Goal: Transaction & Acquisition: Purchase product/service

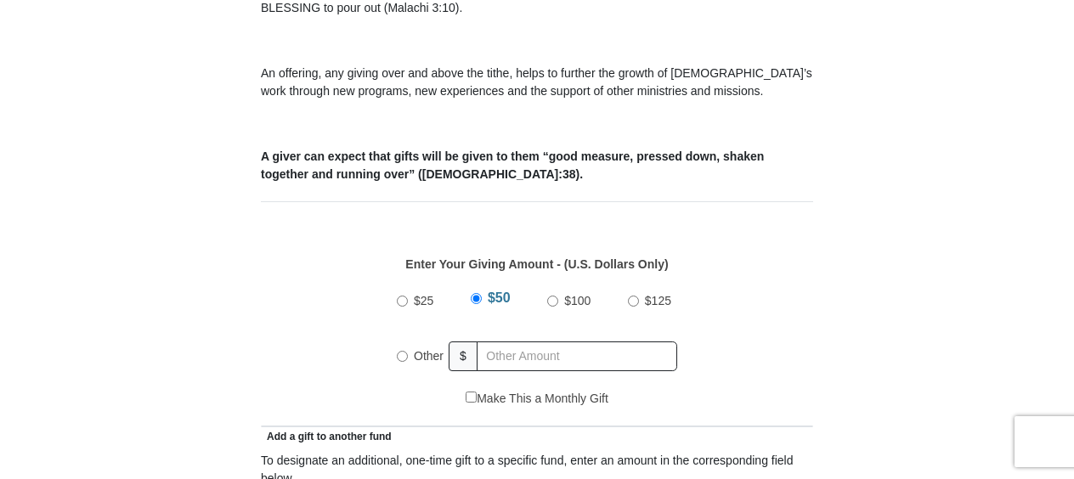
scroll to position [680, 0]
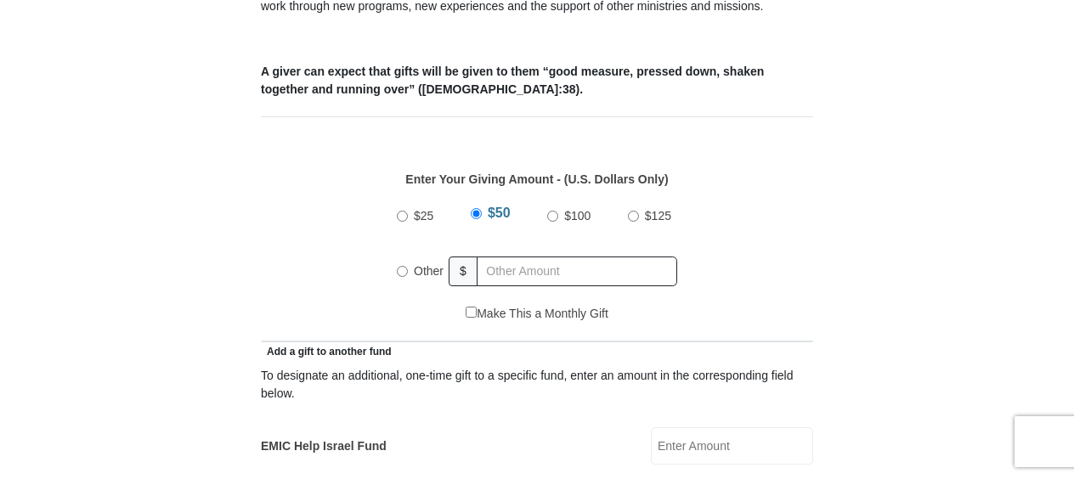
click at [405, 266] on input "Other" at bounding box center [402, 271] width 11 height 11
radio input "true"
click at [501, 257] on input "text" at bounding box center [580, 272] width 195 height 30
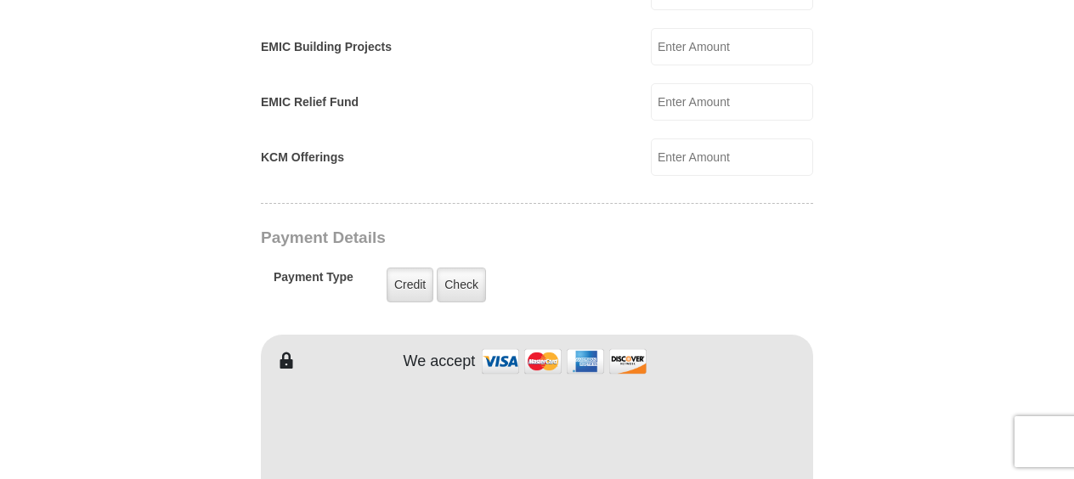
scroll to position [1274, 0]
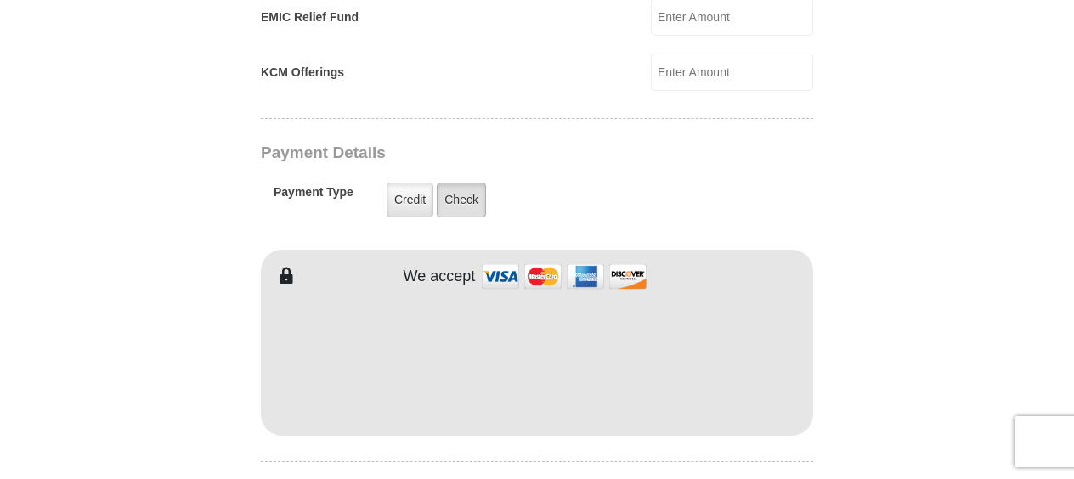
type input "15.00"
click at [472, 183] on label "Check" at bounding box center [461, 200] width 49 height 35
click at [0, 0] on input "Check" at bounding box center [0, 0] width 0 height 0
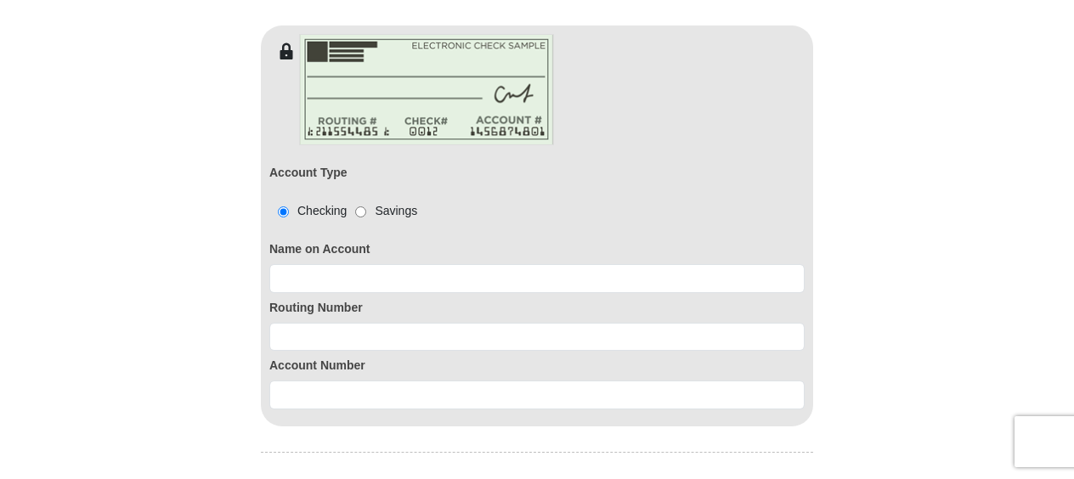
scroll to position [1529, 0]
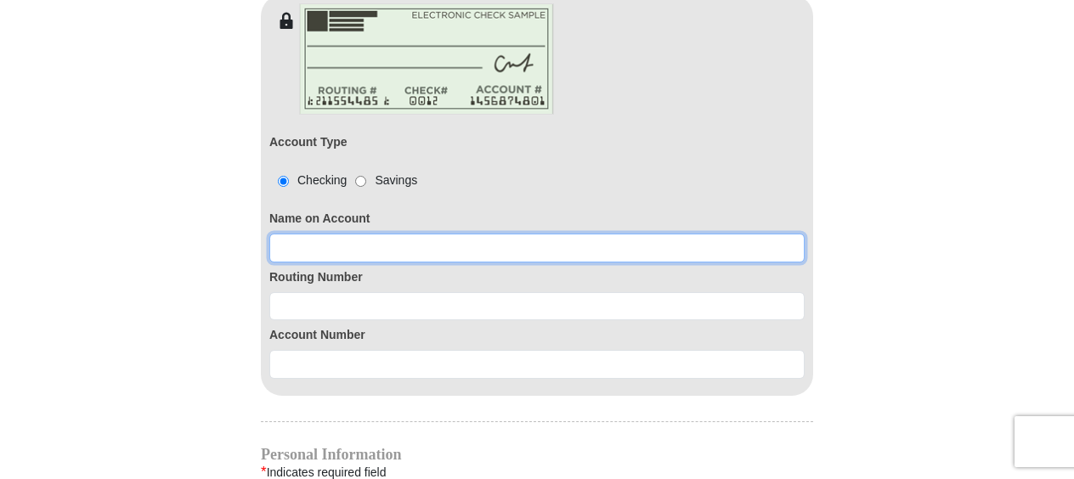
click at [395, 234] on input at bounding box center [536, 248] width 535 height 29
type input "[PERSON_NAME]"
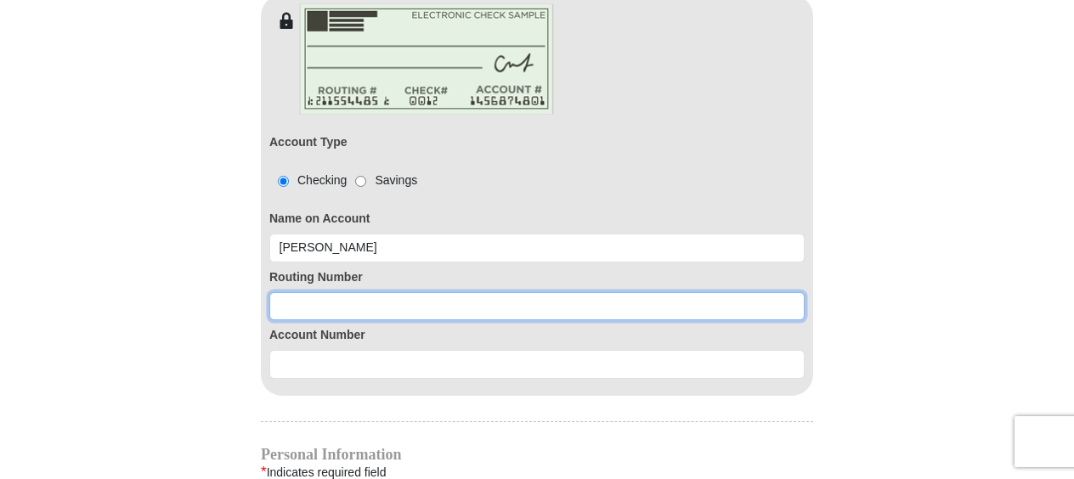
click at [381, 292] on input at bounding box center [536, 306] width 535 height 29
click at [315, 292] on input "11400000" at bounding box center [536, 306] width 535 height 29
click at [322, 292] on input "1140000" at bounding box center [536, 306] width 535 height 29
type input "114000093"
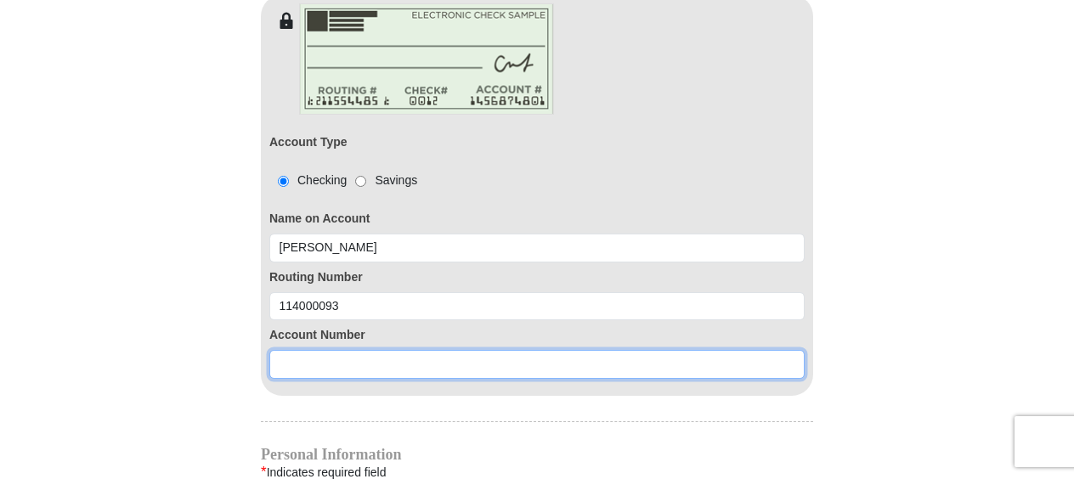
click at [323, 350] on input at bounding box center [536, 364] width 535 height 29
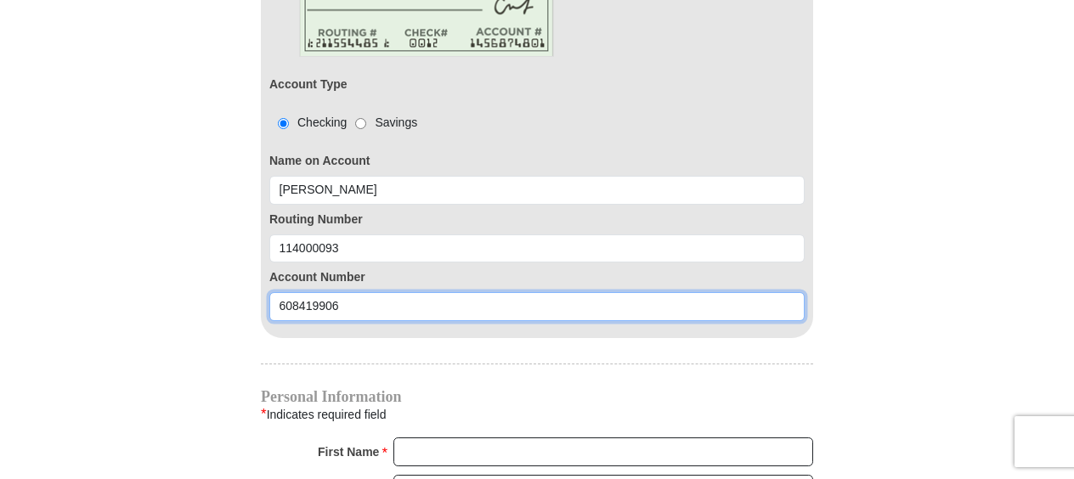
scroll to position [1614, 0]
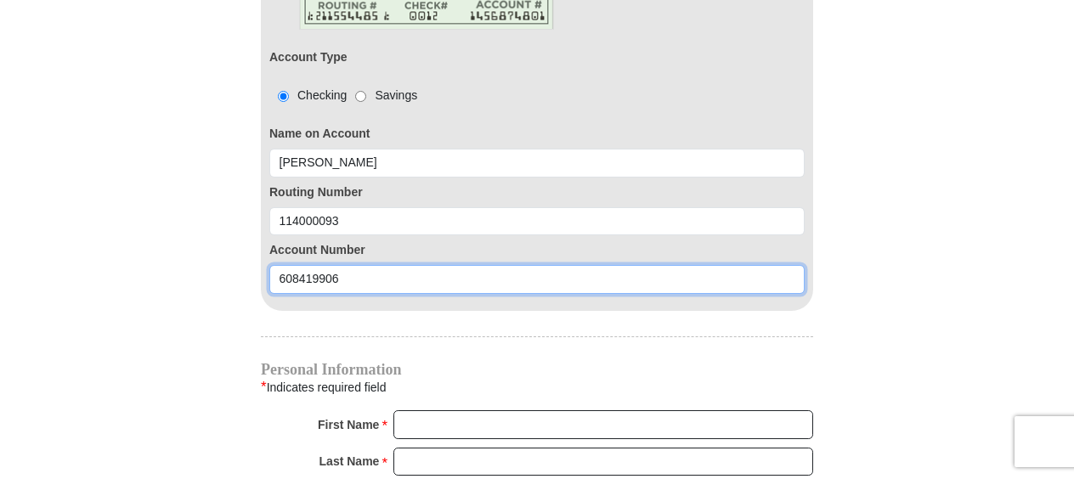
type input "608419906"
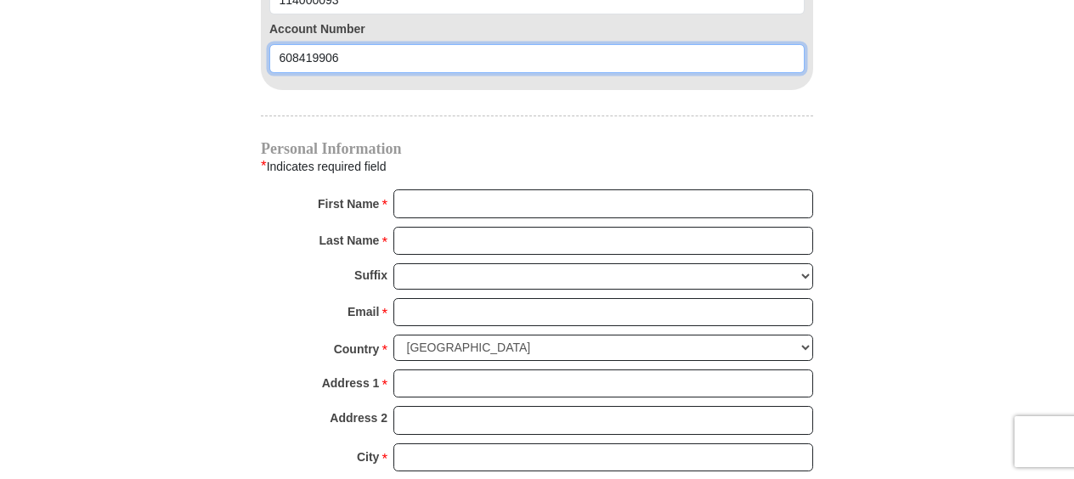
scroll to position [1869, 0]
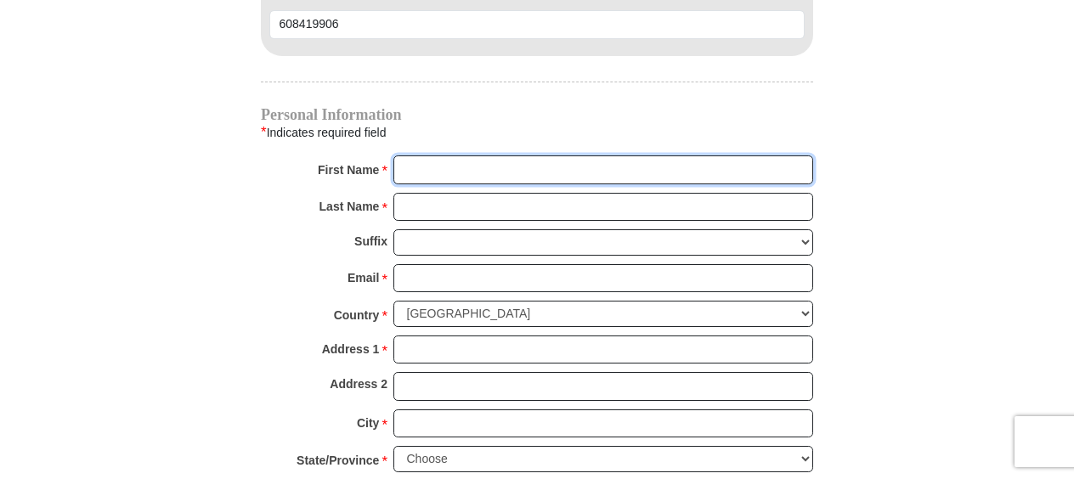
click at [470, 155] on input "First Name *" at bounding box center [603, 169] width 420 height 29
click at [432, 155] on input "First Name *" at bounding box center [603, 169] width 420 height 29
type input "[PERSON_NAME]"
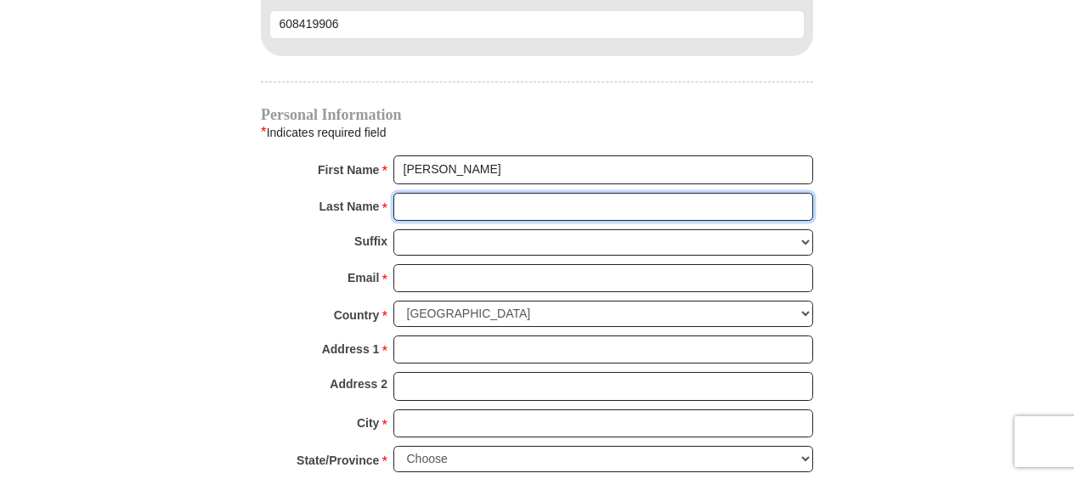
type input "[PERSON_NAME]"
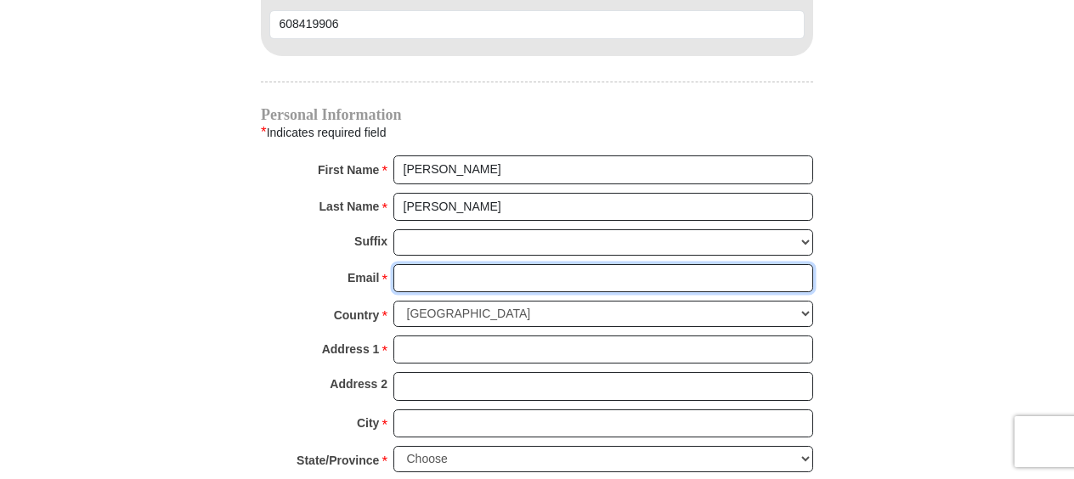
type input "[EMAIL_ADDRESS][PERSON_NAME][DOMAIN_NAME]"
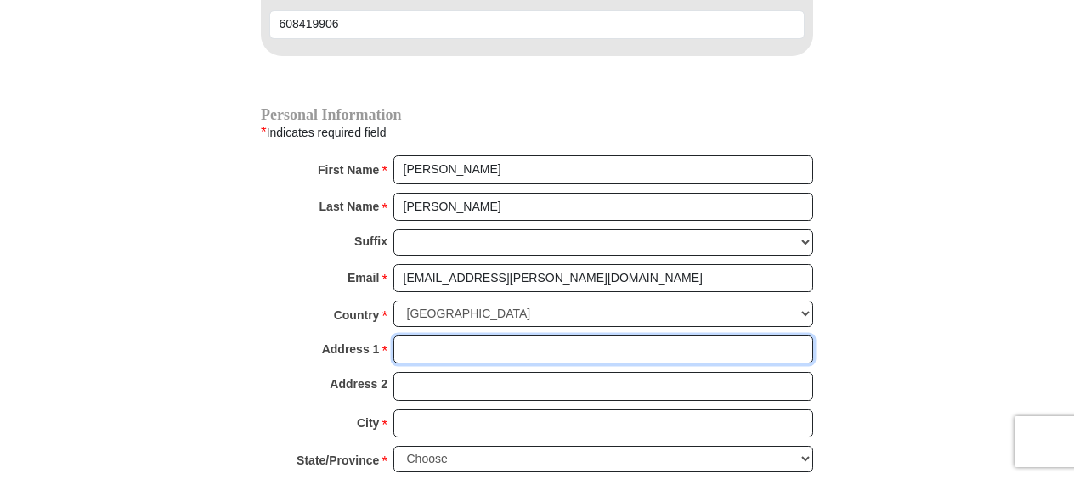
type input "[STREET_ADDRESS][PERSON_NAME]"
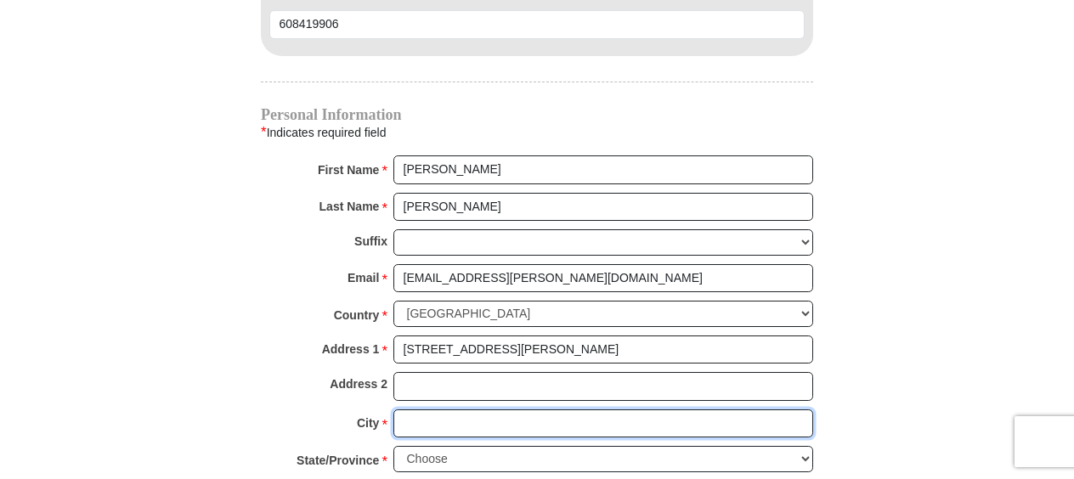
type input "[PERSON_NAME]"
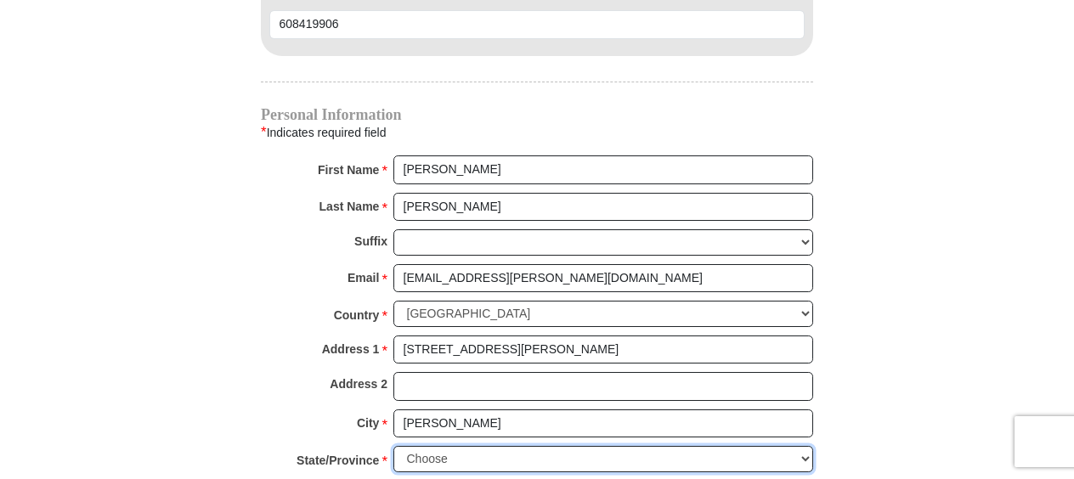
select select "[GEOGRAPHIC_DATA]"
type input "76078"
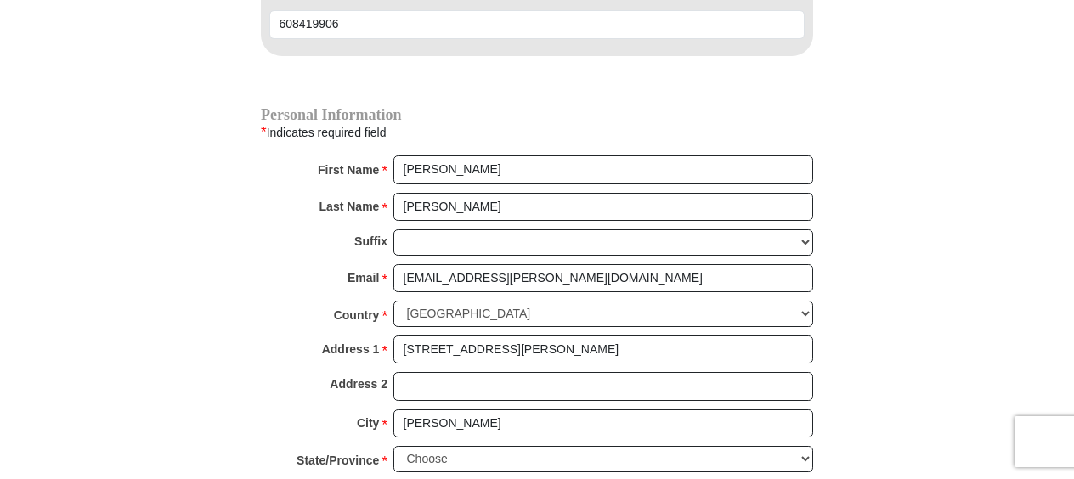
type input "8179661116"
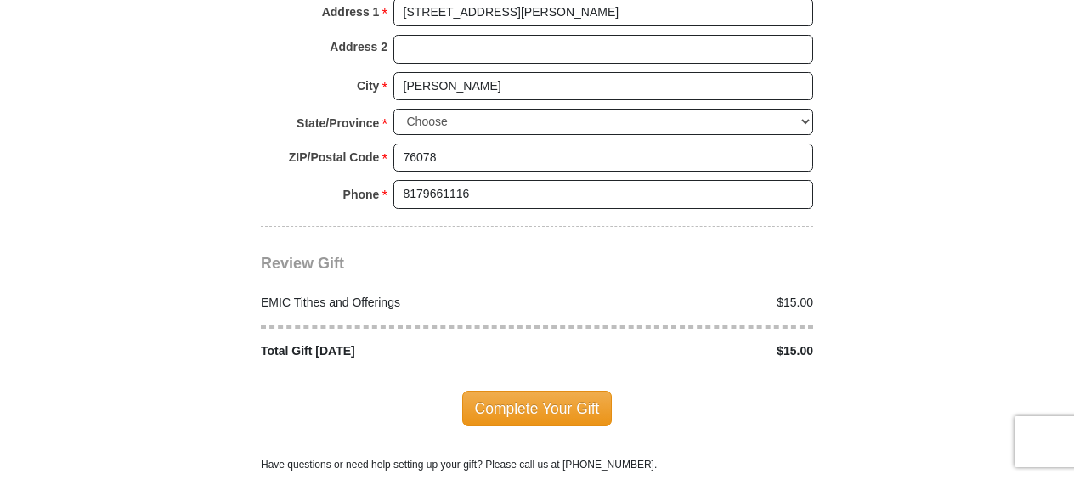
scroll to position [2209, 0]
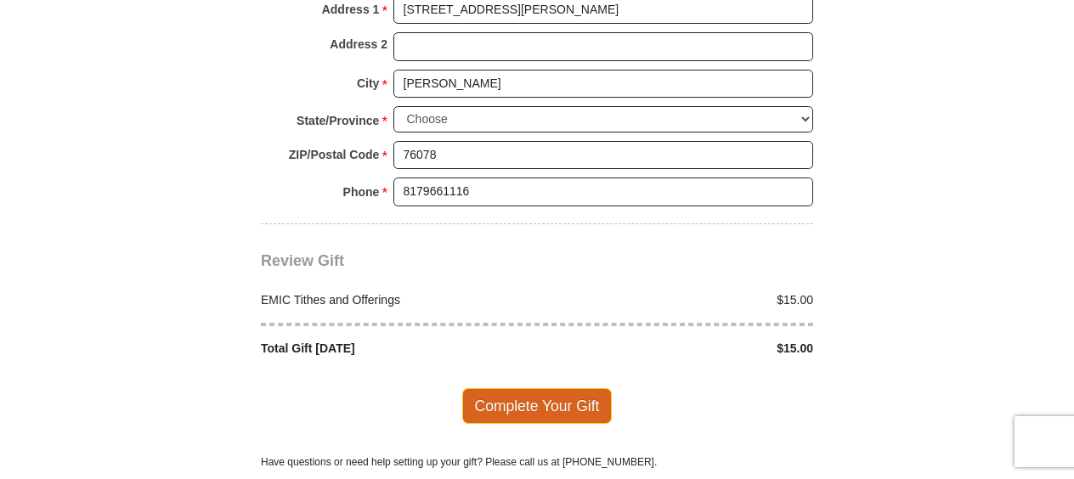
click at [531, 388] on span "Complete Your Gift" at bounding box center [537, 406] width 150 height 36
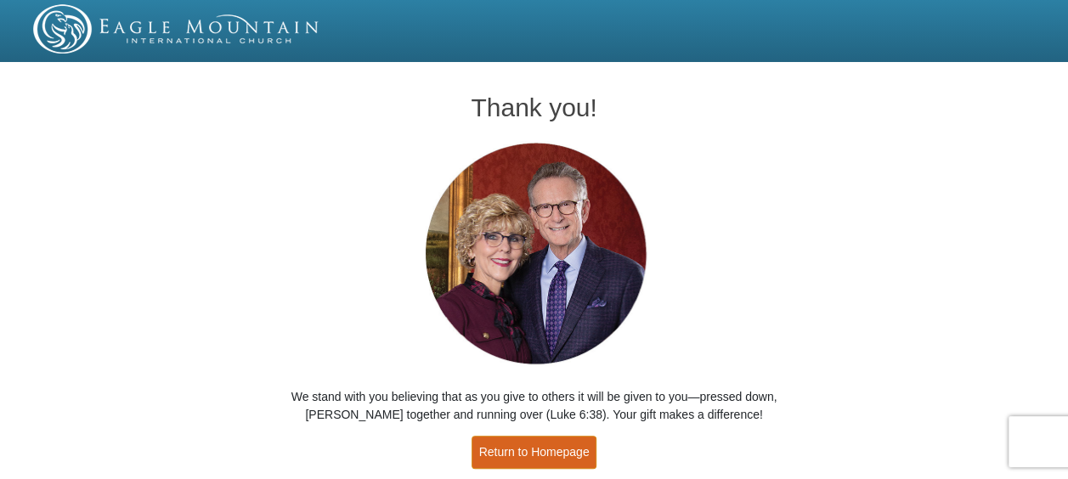
click at [573, 445] on link "Return to Homepage" at bounding box center [535, 452] width 126 height 33
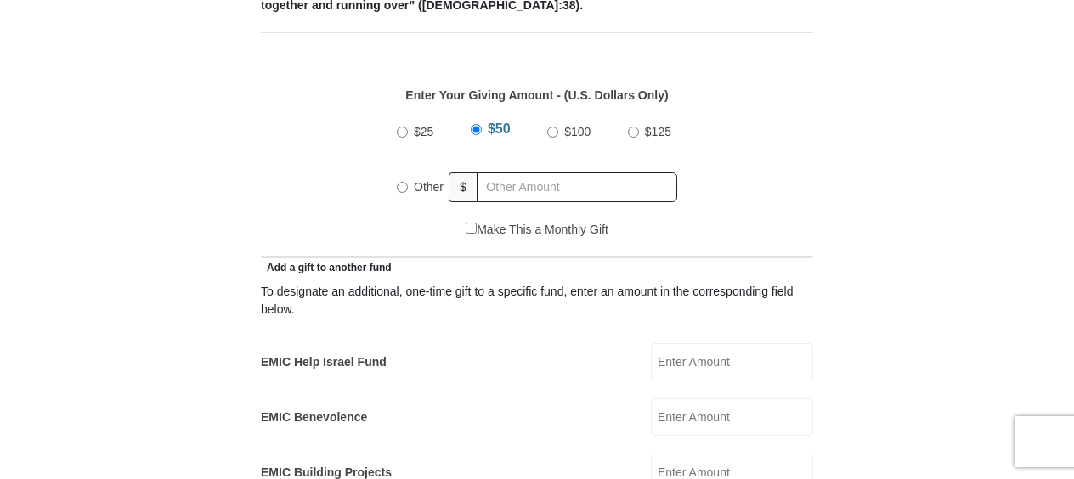
scroll to position [680, 0]
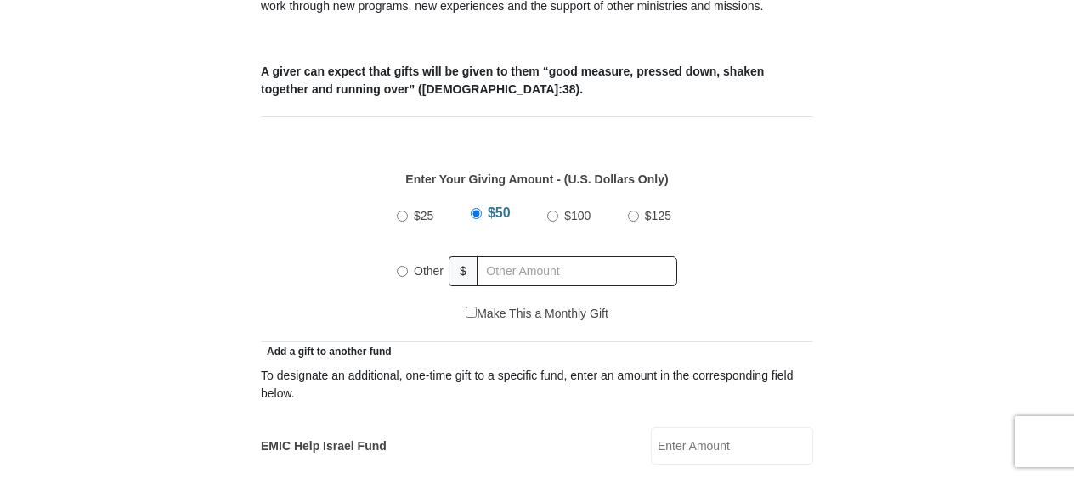
click at [399, 266] on input "Other" at bounding box center [402, 271] width 11 height 11
radio input "true"
click at [540, 257] on input "text" at bounding box center [580, 272] width 195 height 30
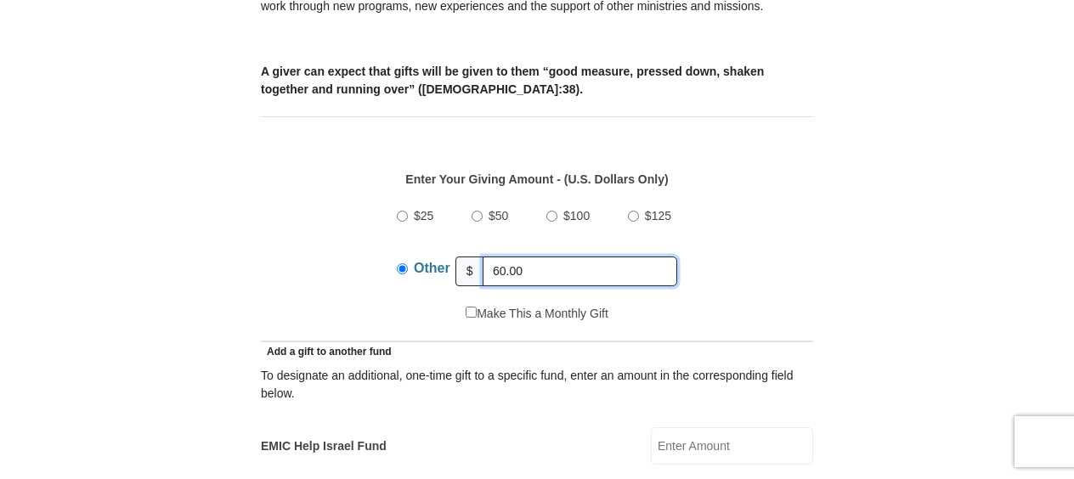
type input "60.00"
click at [327, 241] on div "$25 $50 $100 $125 Other $ 60.00" at bounding box center [537, 250] width 534 height 110
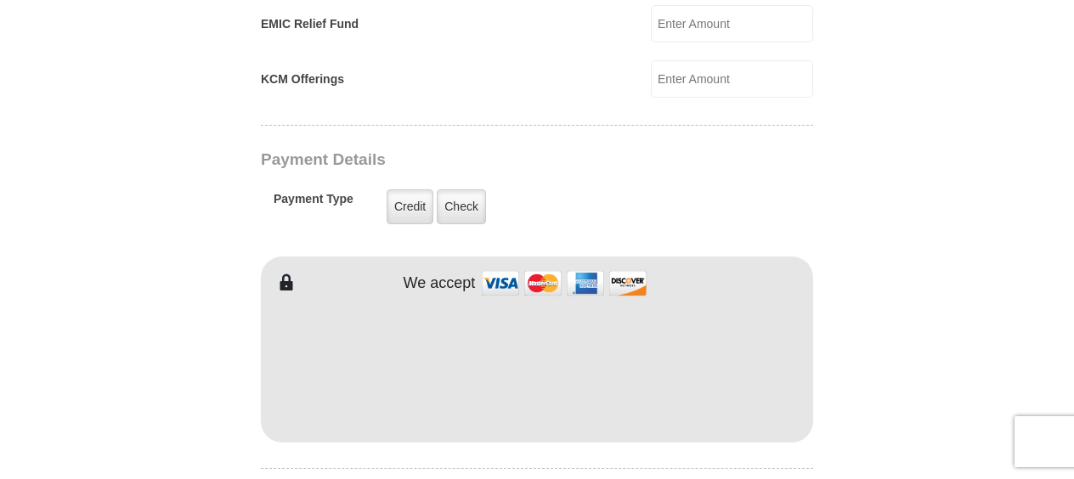
scroll to position [1274, 0]
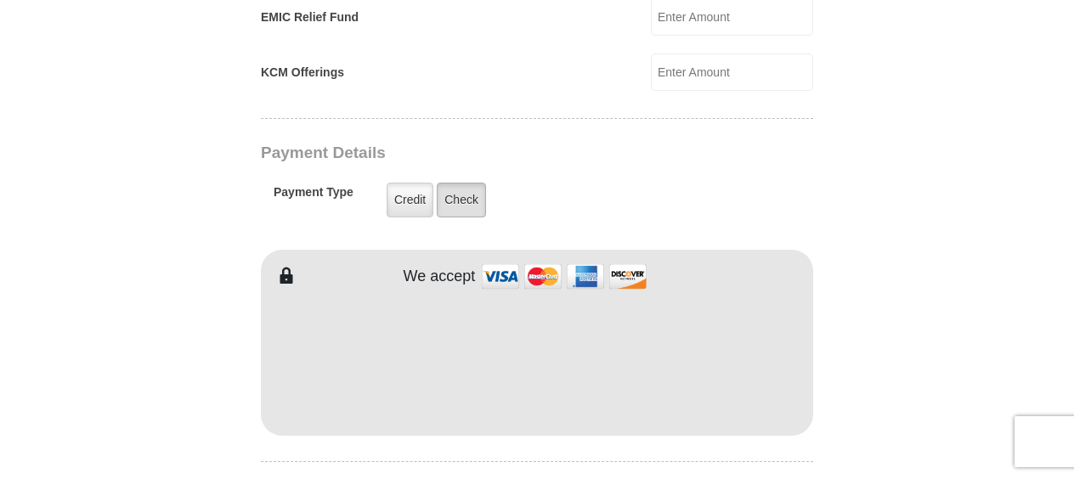
click at [459, 183] on label "Check" at bounding box center [461, 200] width 49 height 35
click at [0, 0] on input "Check" at bounding box center [0, 0] width 0 height 0
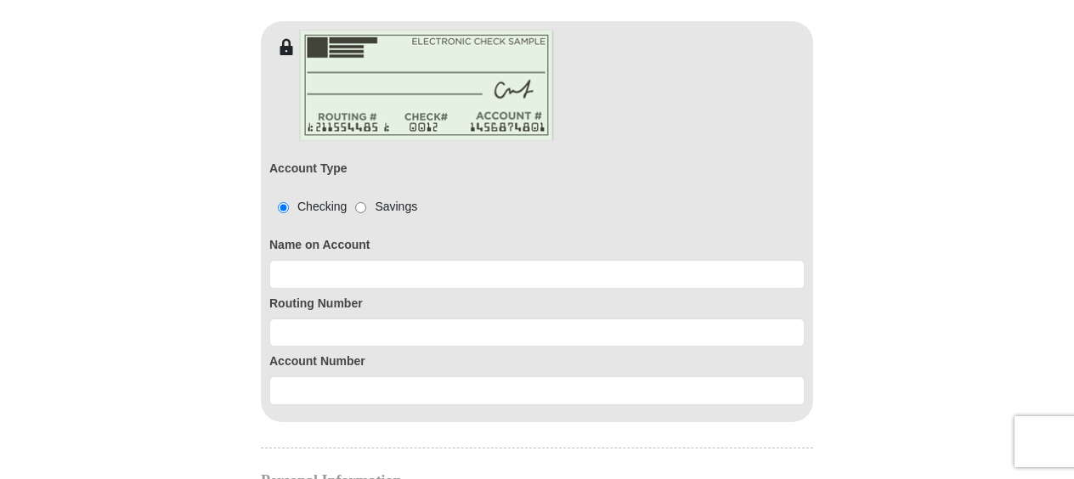
scroll to position [1529, 0]
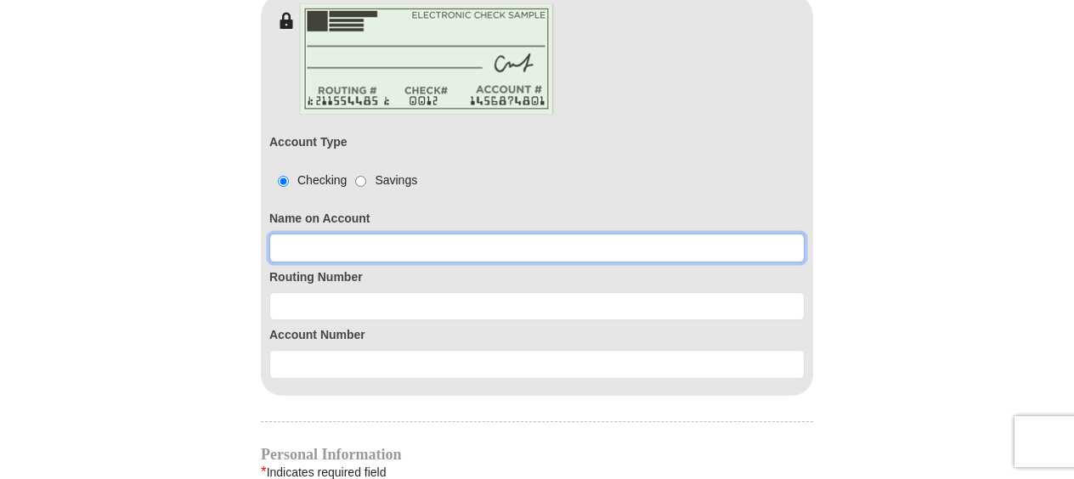
click at [354, 234] on input at bounding box center [536, 248] width 535 height 29
type input "[PERSON_NAME]"
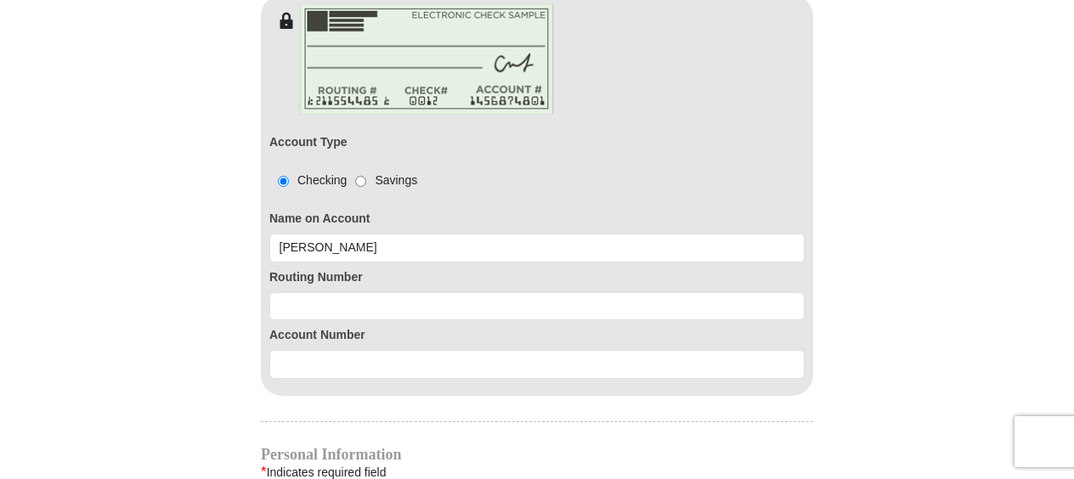
type input "[PERSON_NAME]"
type input "[EMAIL_ADDRESS][PERSON_NAME][DOMAIN_NAME]"
type input "[STREET_ADDRESS][PERSON_NAME]"
type input "[PERSON_NAME]"
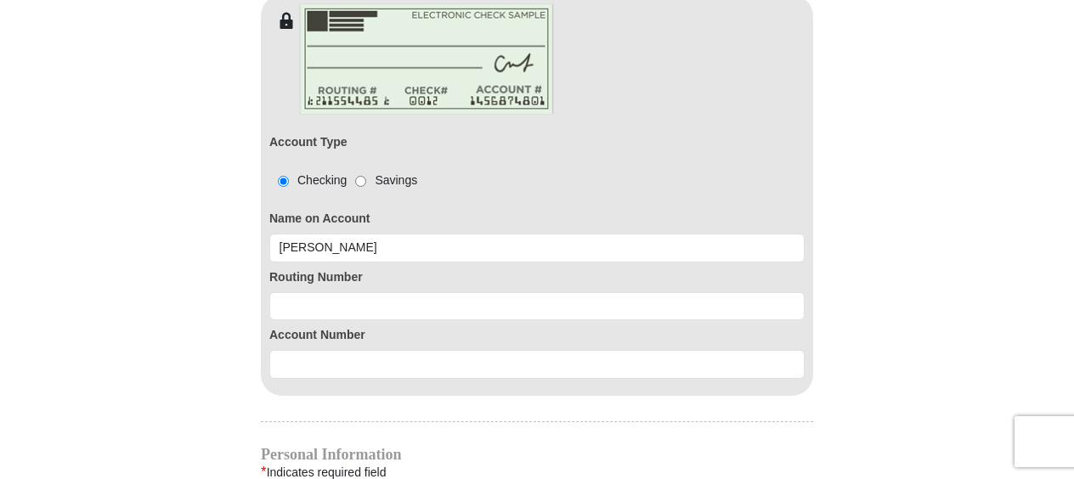
select select "[GEOGRAPHIC_DATA]"
type input "76078"
type input "8179661116"
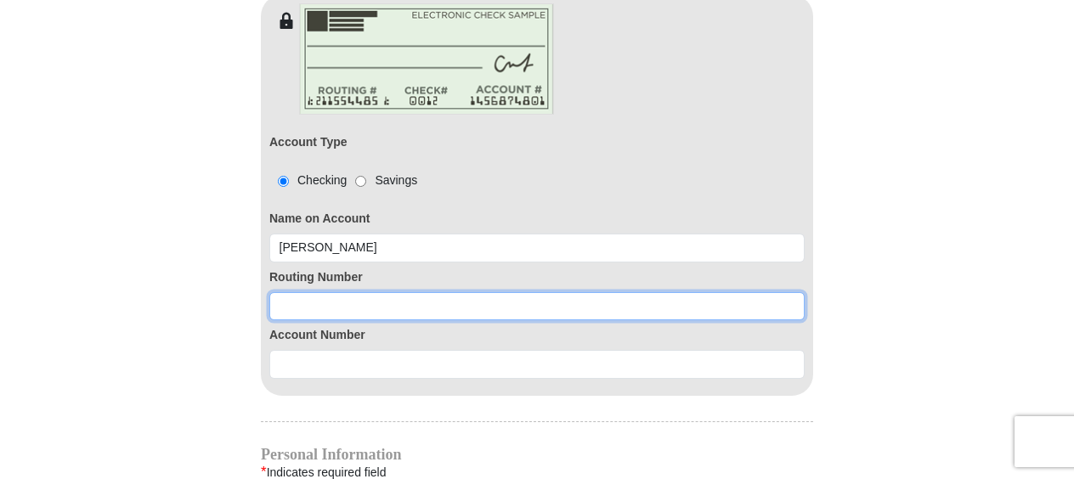
click at [387, 292] on input at bounding box center [536, 306] width 535 height 29
type input "114000093"
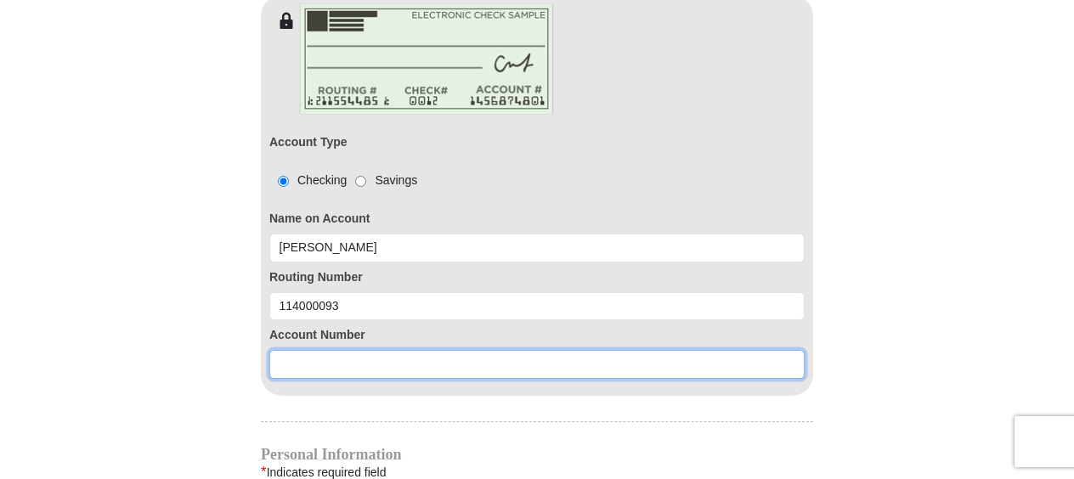
click at [341, 350] on input at bounding box center [536, 364] width 535 height 29
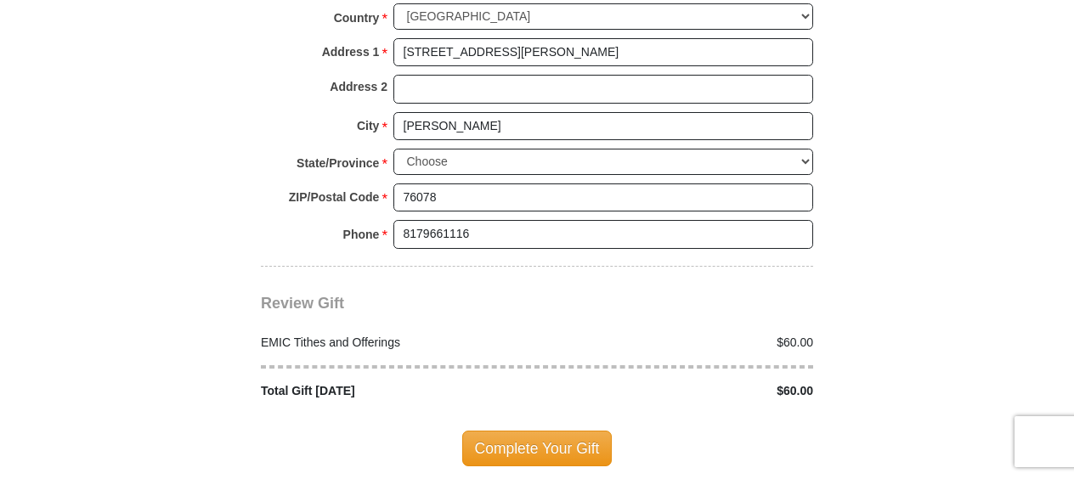
scroll to position [2209, 0]
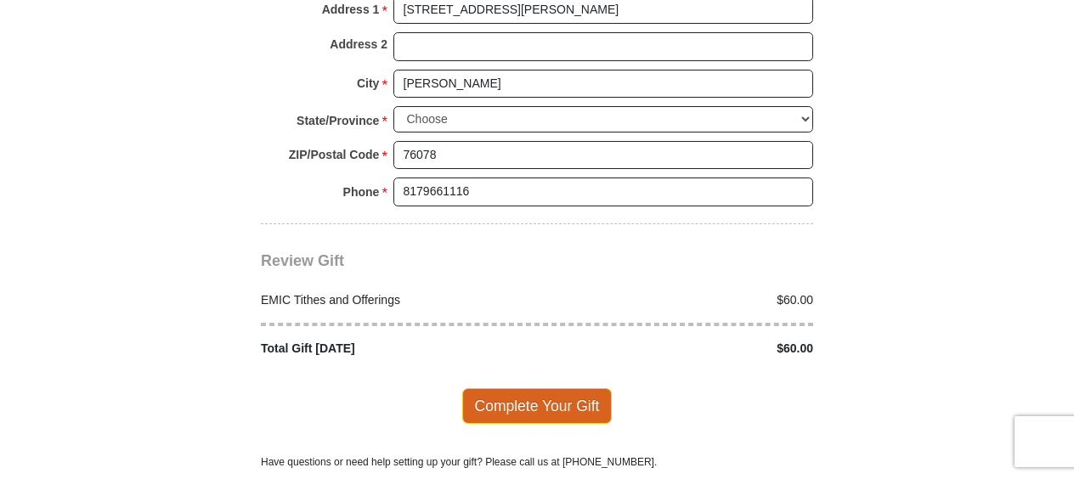
type input "608419906"
click at [523, 388] on span "Complete Your Gift" at bounding box center [537, 406] width 150 height 36
